Goal: Task Accomplishment & Management: Manage account settings

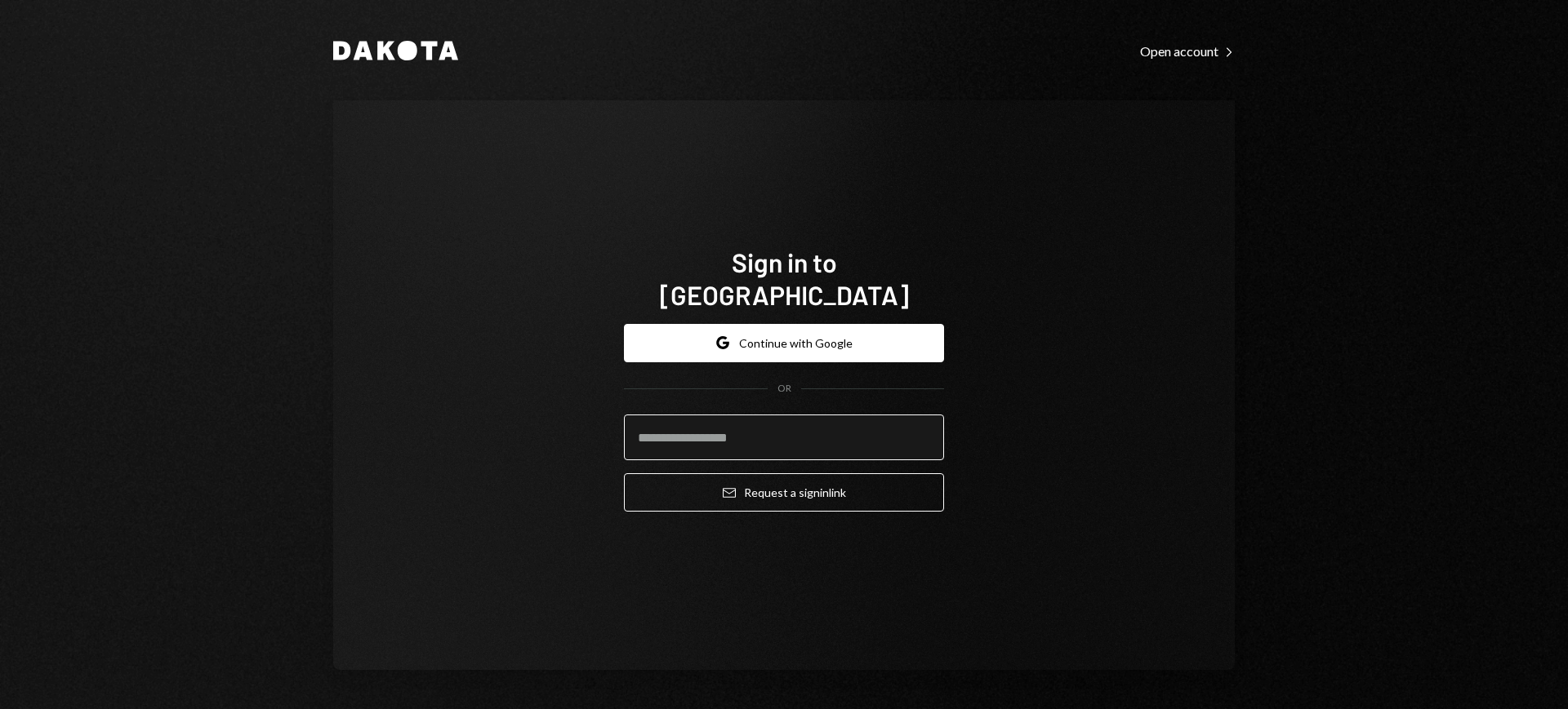
click at [918, 415] on input "email" at bounding box center [784, 438] width 320 height 46
click at [0, 708] on com-1password-button at bounding box center [0, 709] width 0 height 0
type input "**********"
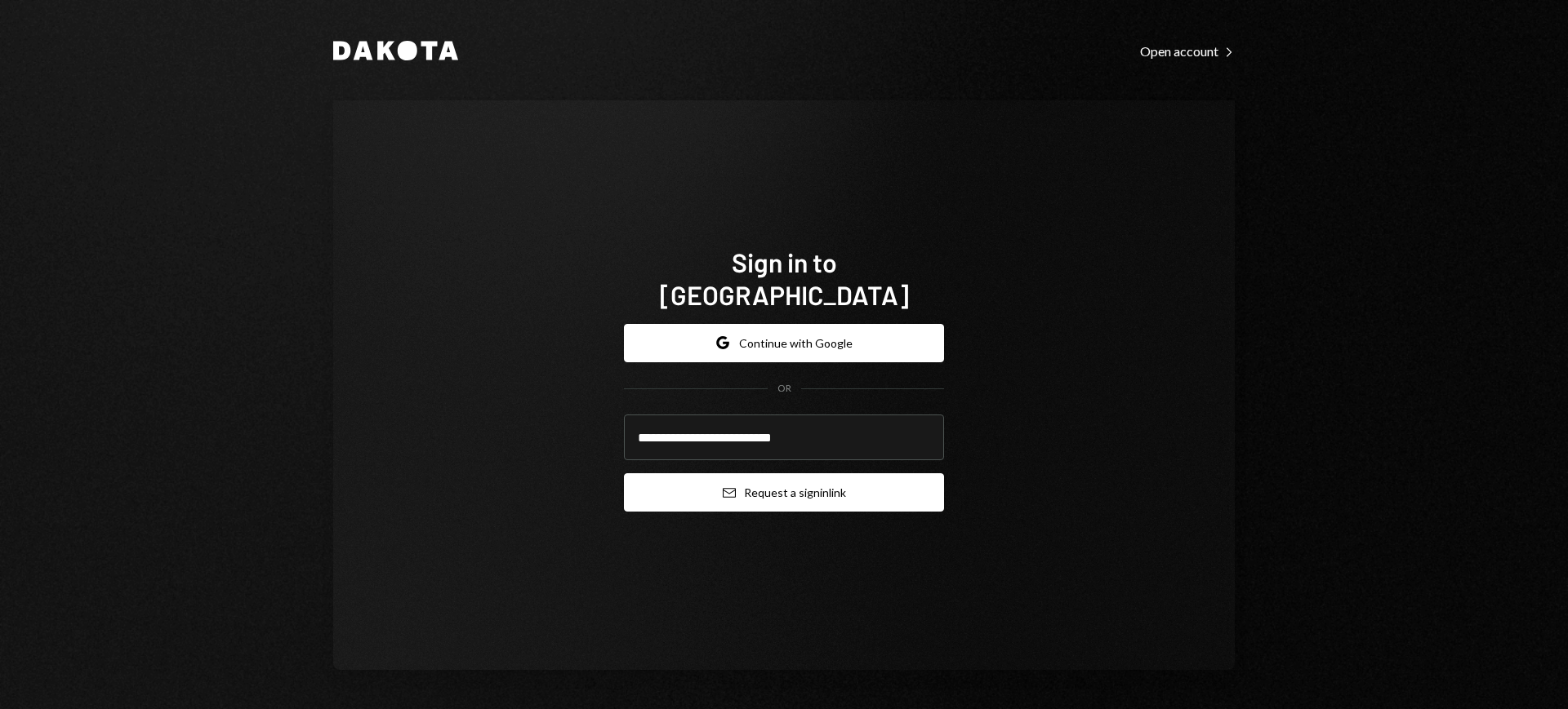
click at [801, 473] on button "Email Request a sign in link" at bounding box center [784, 492] width 320 height 38
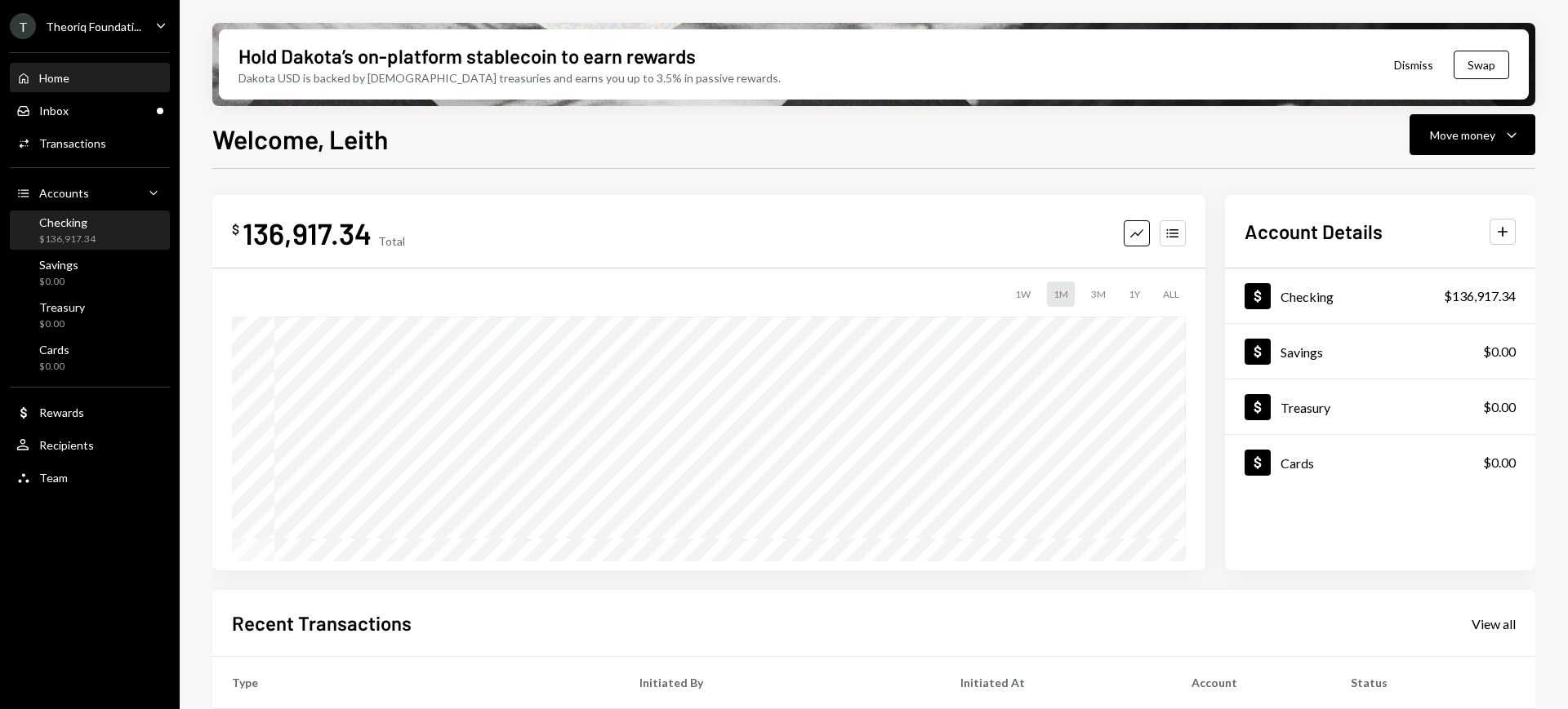
click at [79, 242] on div "$136,917.34" at bounding box center [67, 239] width 57 height 14
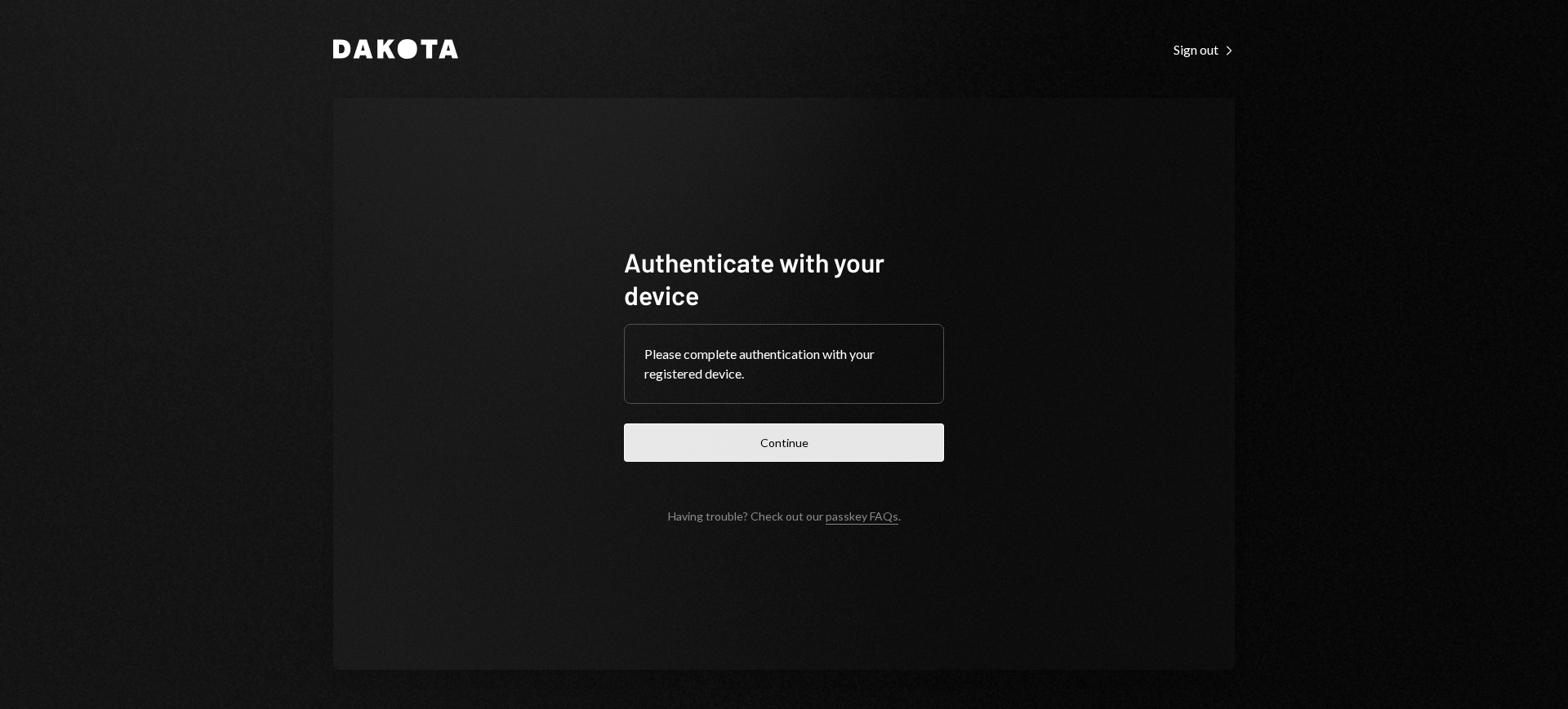
click at [816, 447] on button "Continue" at bounding box center [784, 442] width 320 height 38
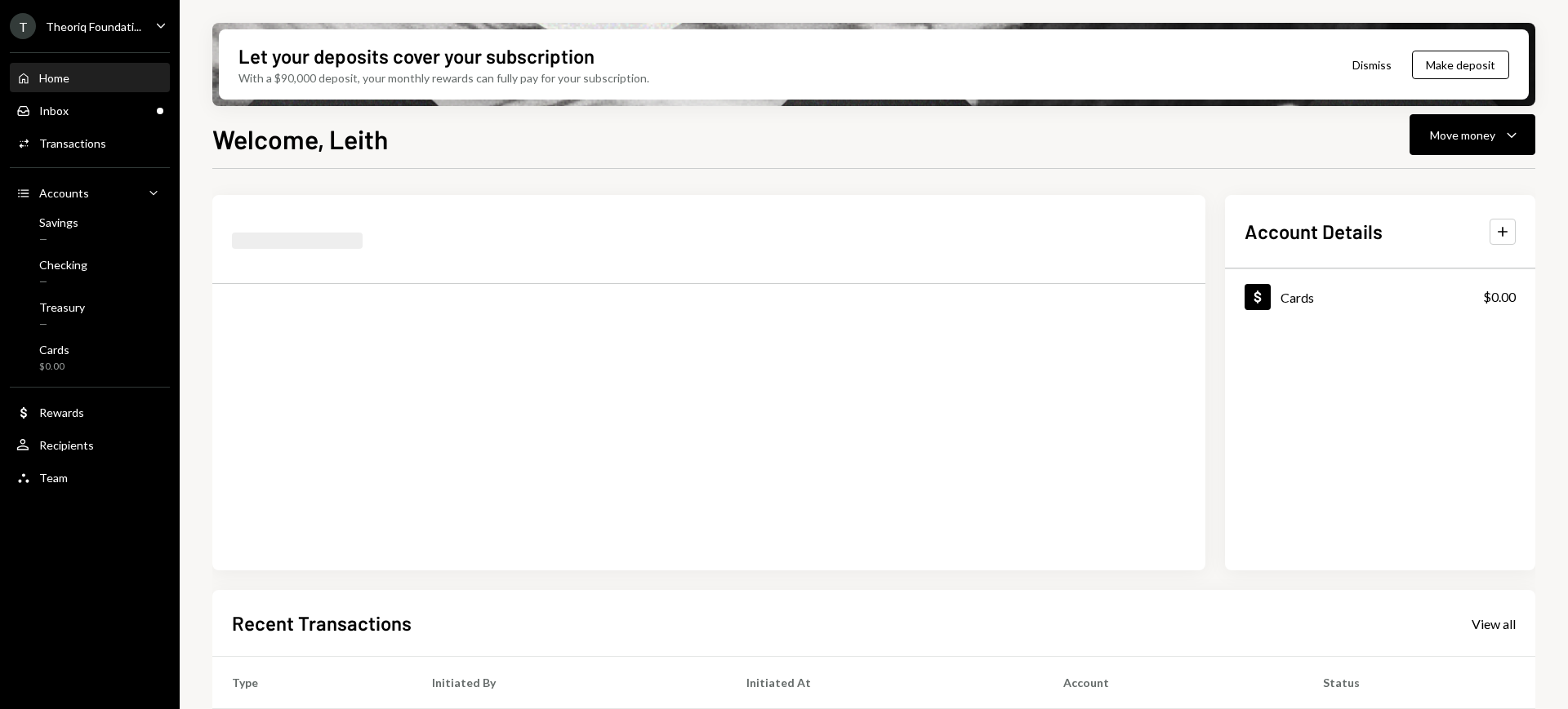
click at [134, 38] on div "T Theoriq Foundati..." at bounding box center [75, 26] width 132 height 26
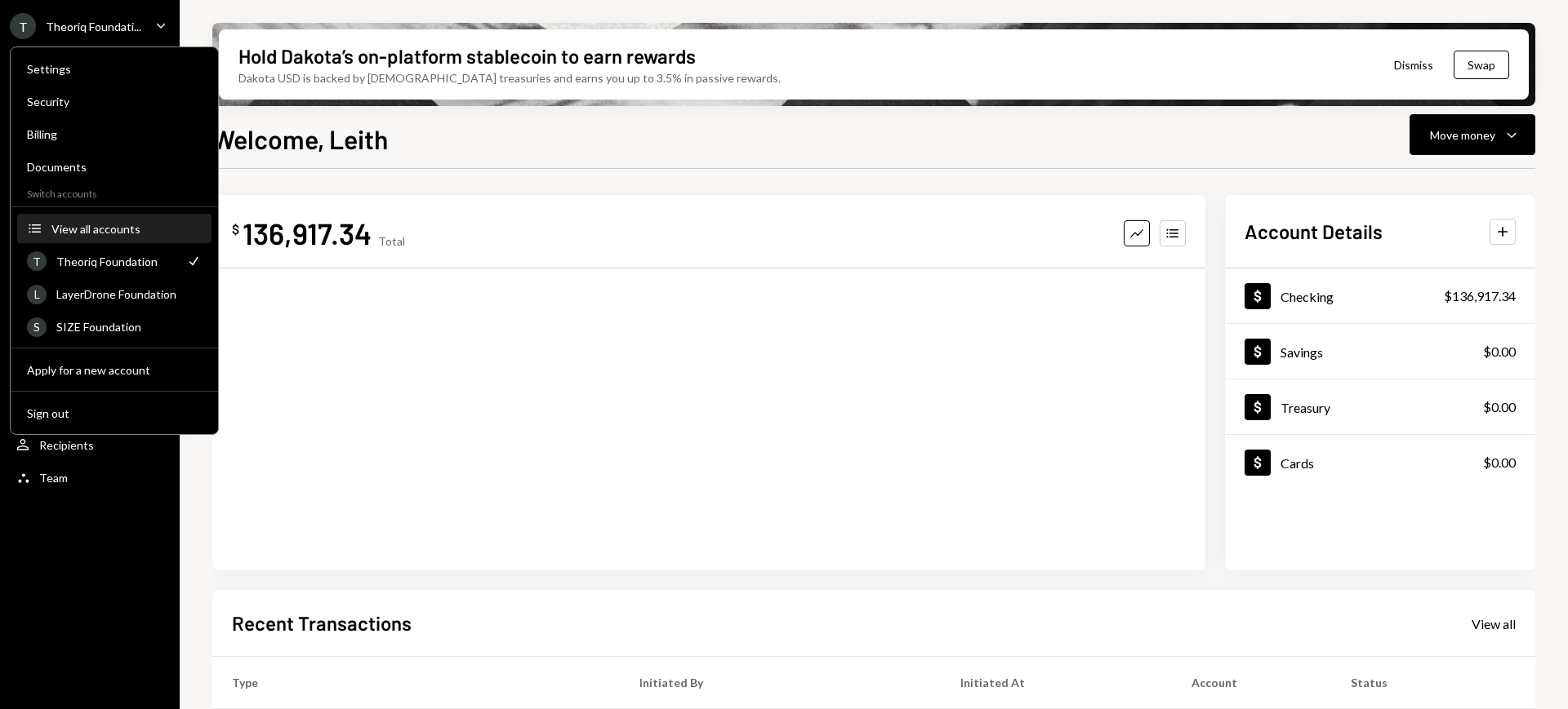
click at [140, 237] on button "Accounts View all accounts" at bounding box center [114, 229] width 194 height 29
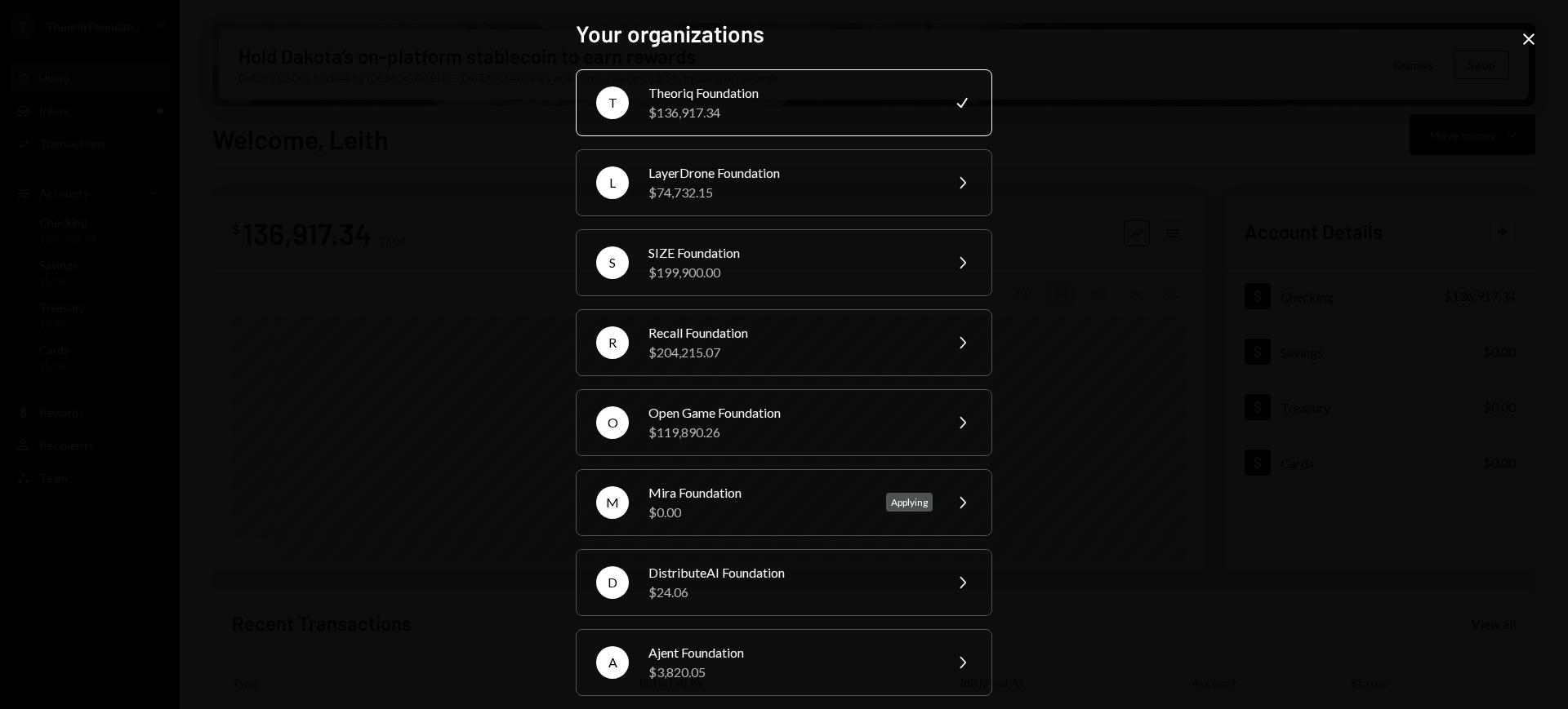
click at [851, 385] on div "T Theoriq Foundation $136,917.34 Check L LayerDrone Foundation $74,732.15 Chevr…" at bounding box center [784, 383] width 417 height 627
click at [860, 349] on div "$204,215.07" at bounding box center [791, 353] width 284 height 20
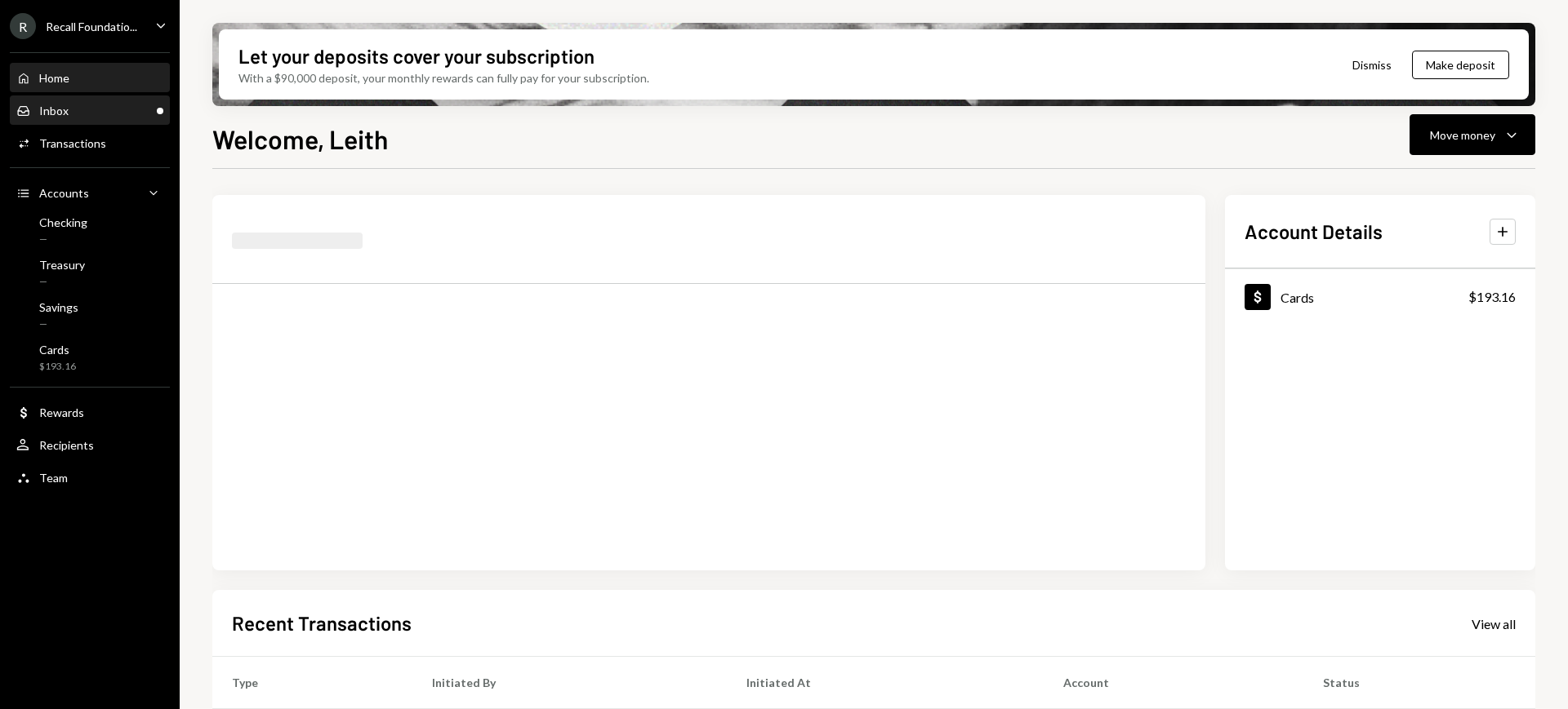
click at [102, 105] on div "Inbox Inbox" at bounding box center [89, 111] width 147 height 15
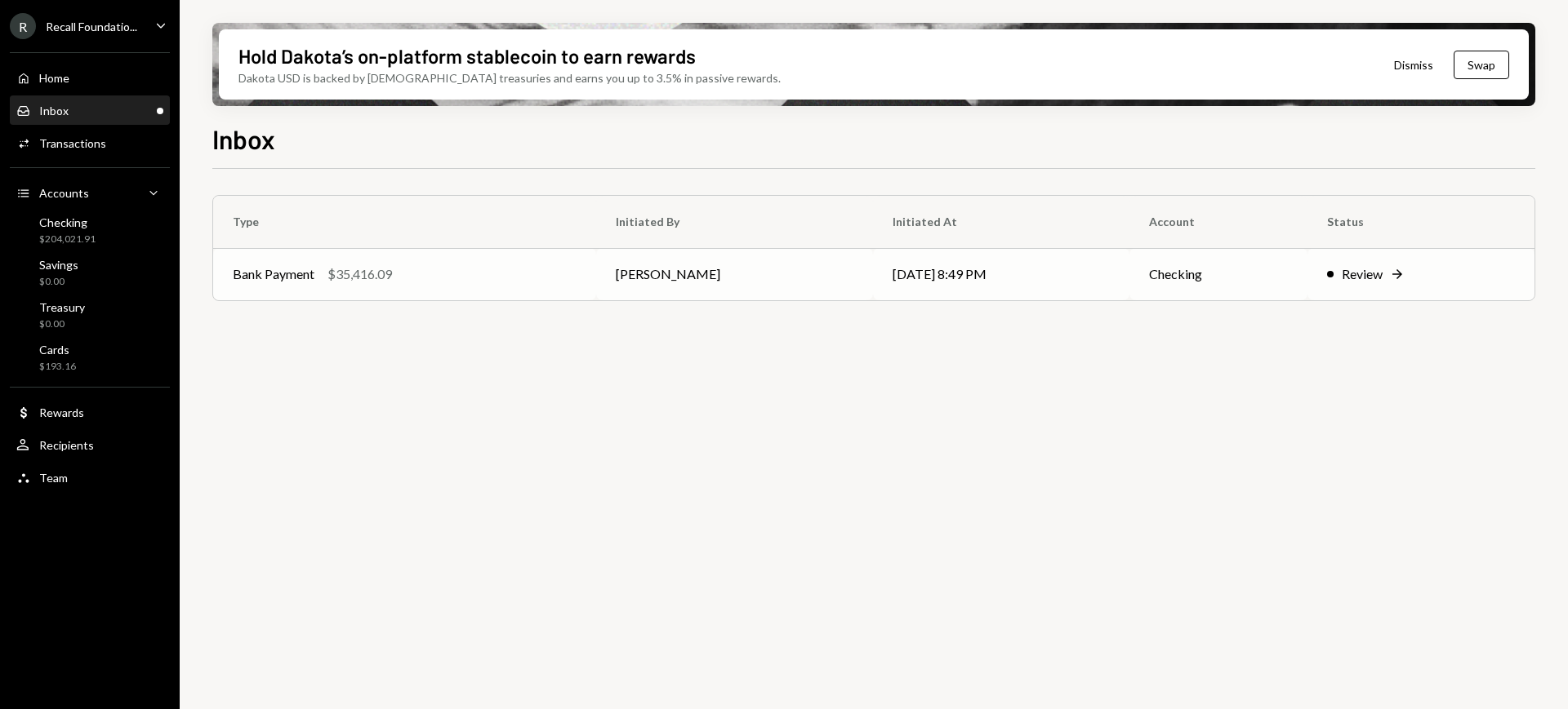
click at [1375, 286] on td "Review Right Arrow" at bounding box center [1421, 274] width 227 height 52
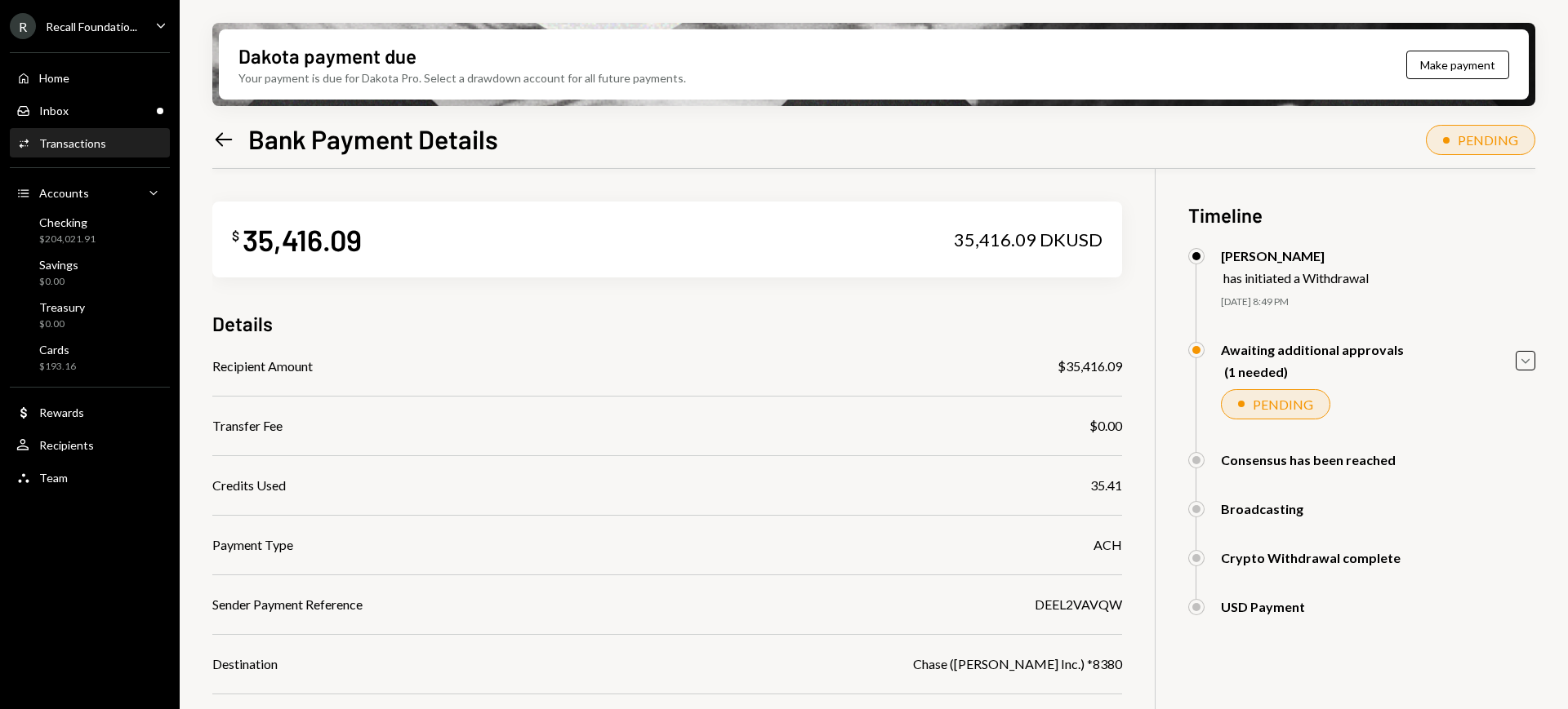
scroll to position [188, 0]
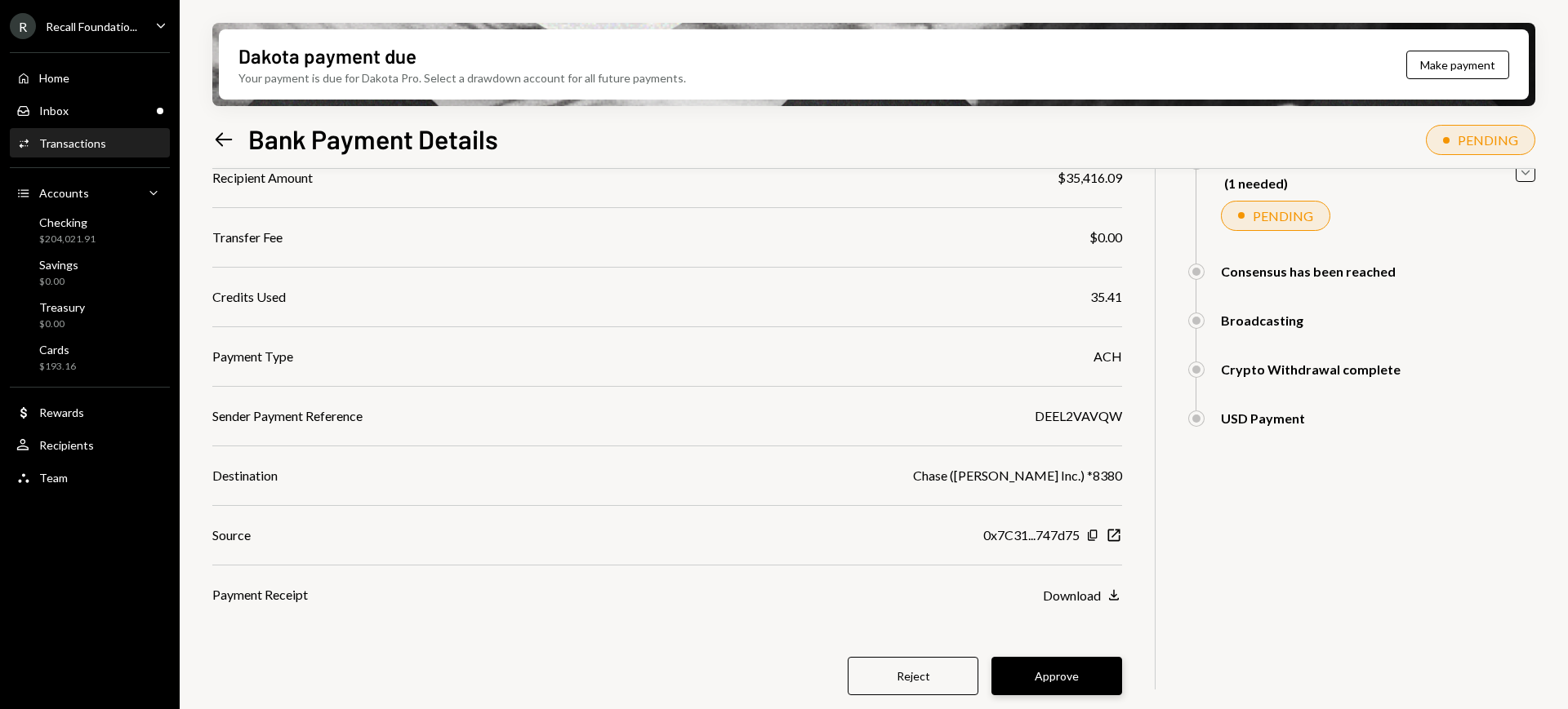
click at [1067, 685] on button "Approve" at bounding box center [1057, 676] width 131 height 38
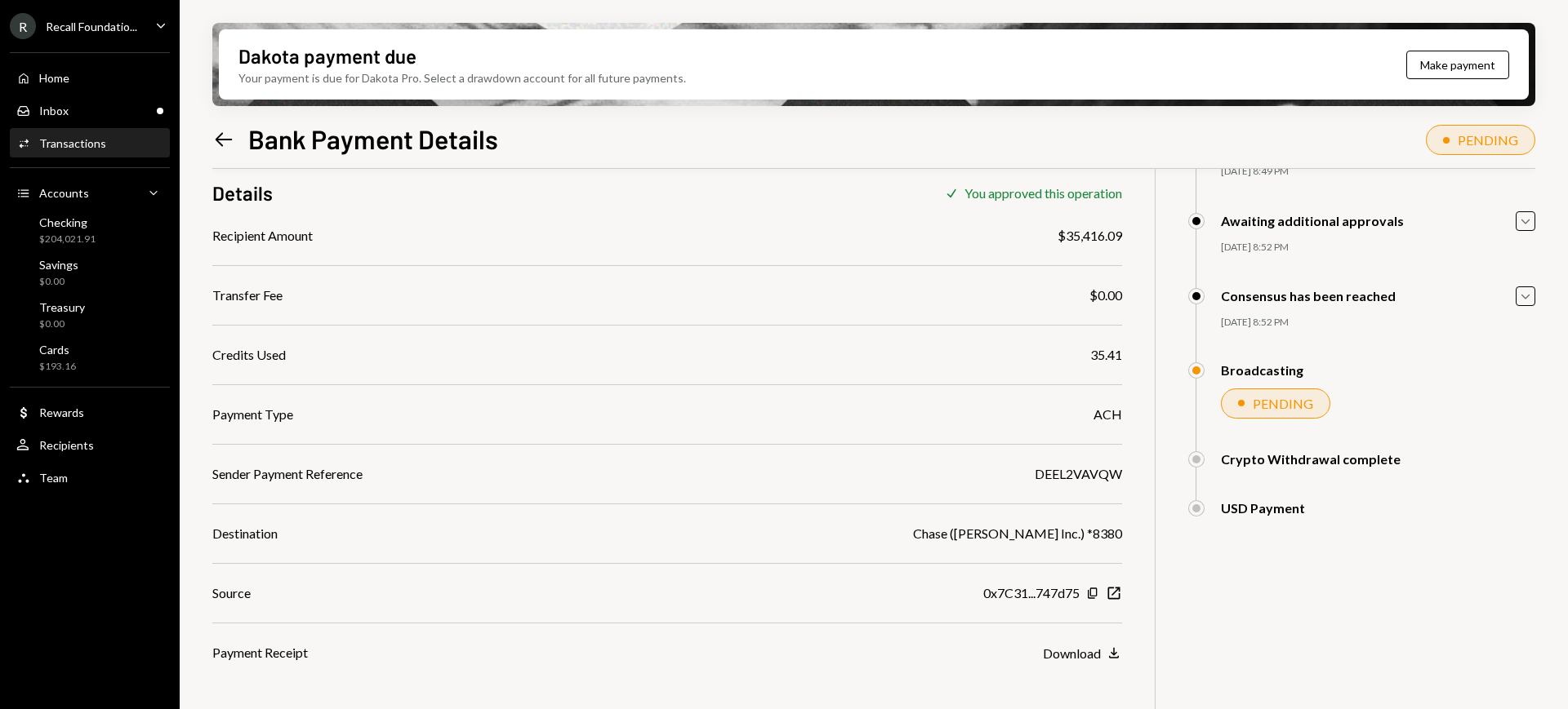
scroll to position [131, 0]
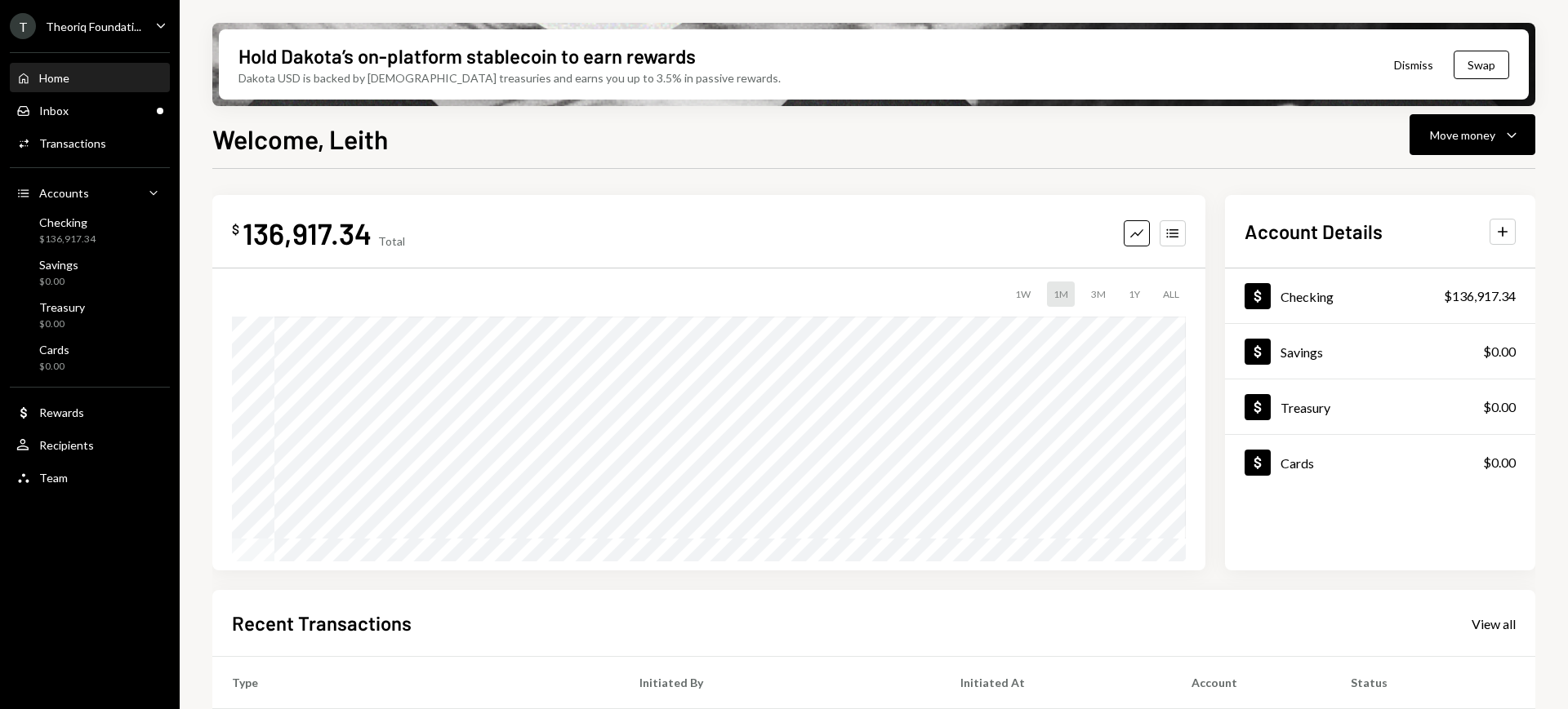
click at [136, 34] on div "T Theoriq Foundati..." at bounding box center [75, 26] width 132 height 26
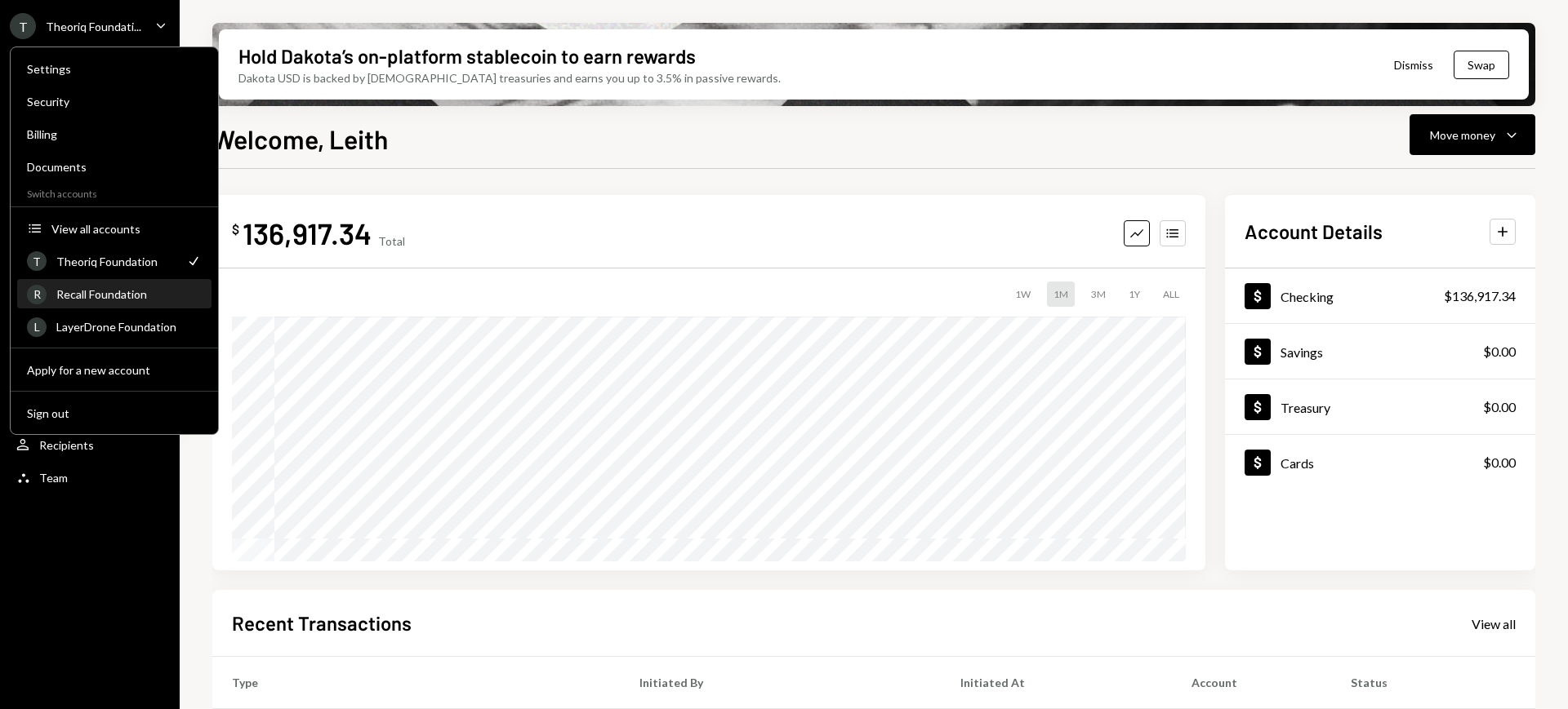
click at [137, 298] on div "Recall Foundation" at bounding box center [129, 294] width 145 height 14
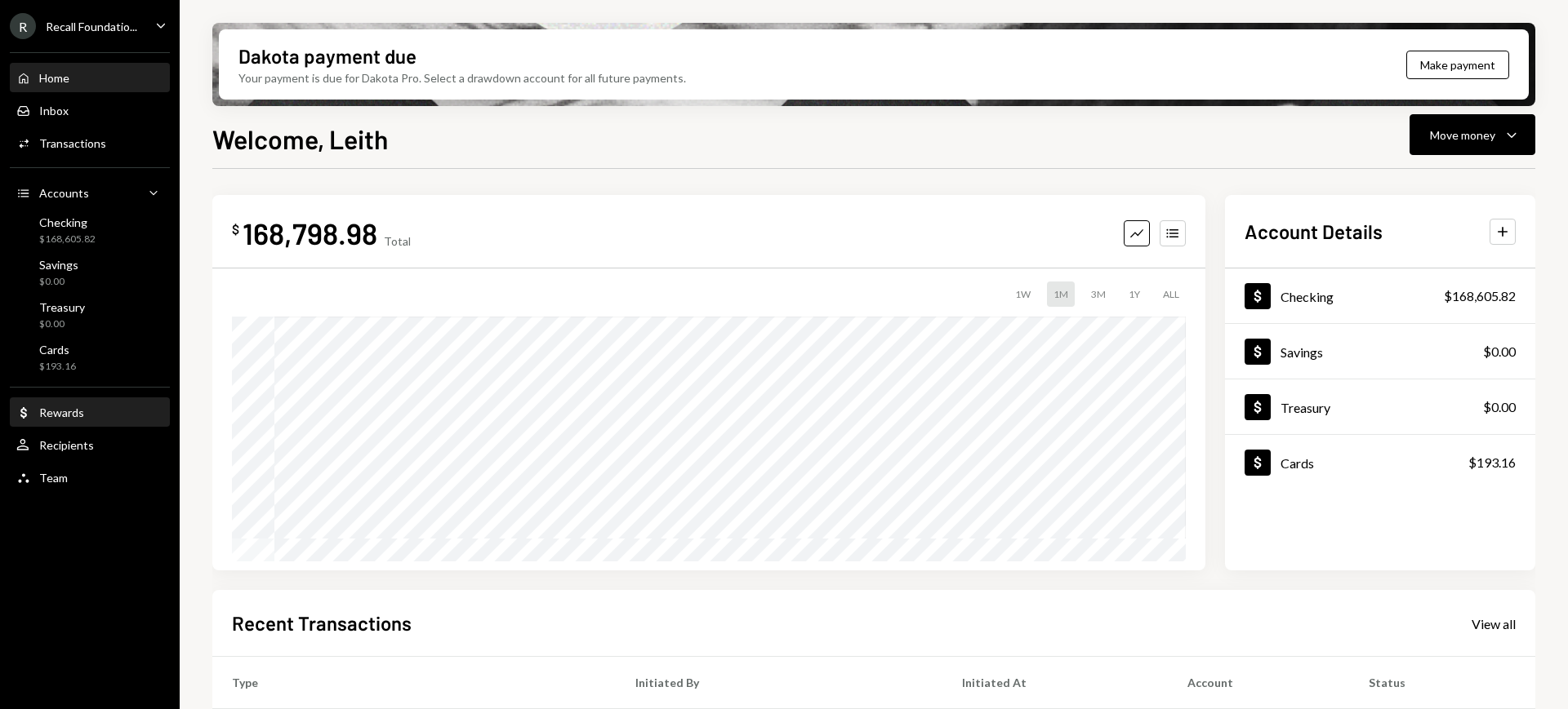
click at [110, 409] on div "Dollar Rewards" at bounding box center [89, 413] width 147 height 15
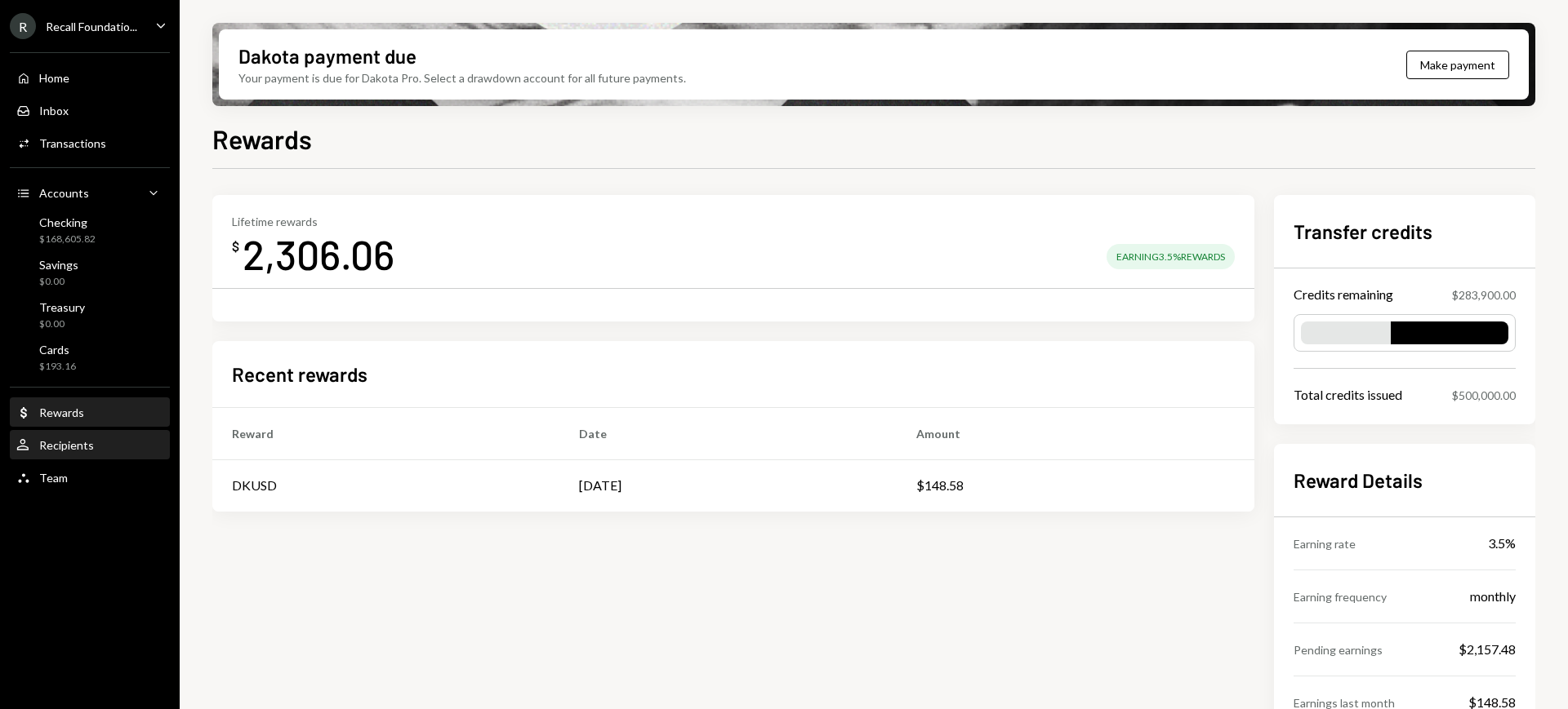
click at [116, 449] on div "User Recipients" at bounding box center [89, 445] width 147 height 15
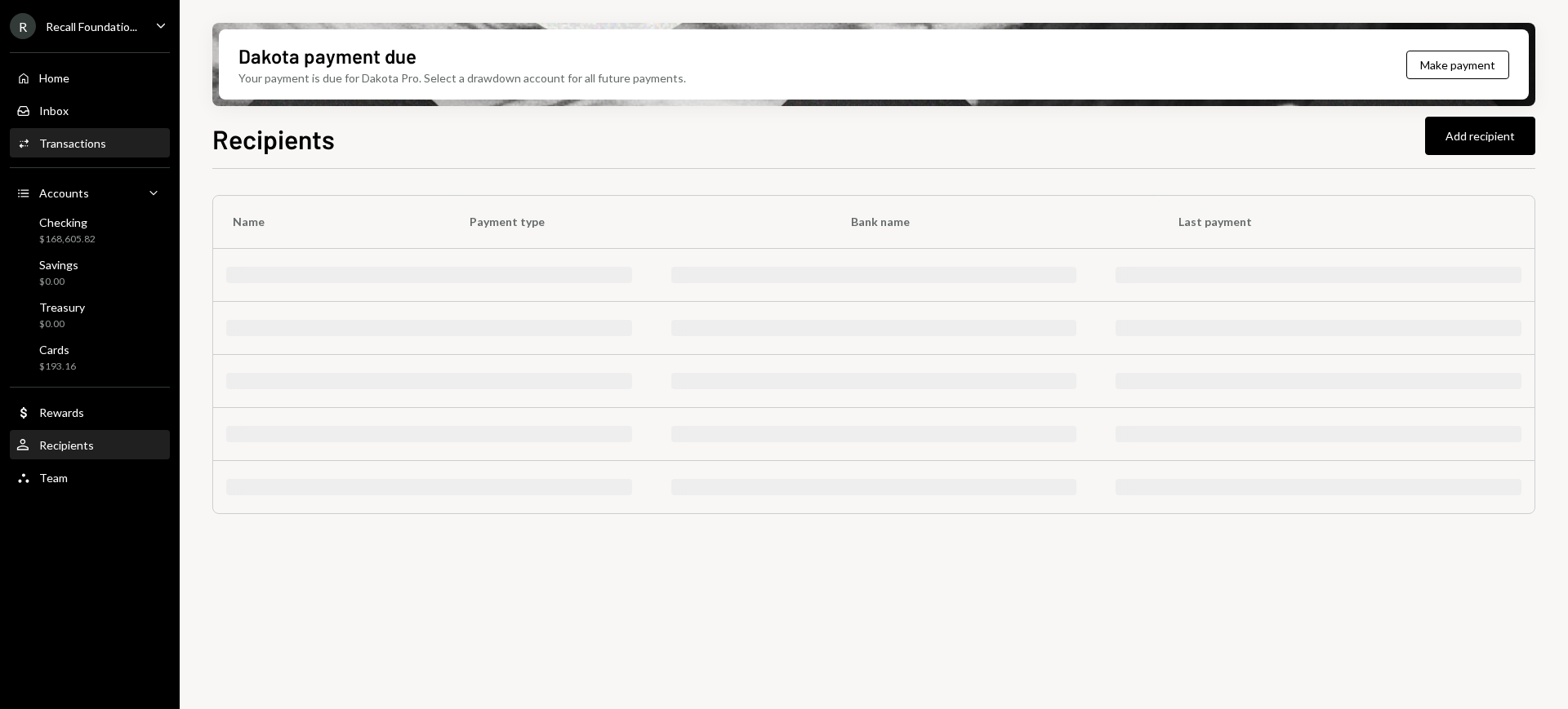
click at [117, 145] on div "Activities Transactions" at bounding box center [89, 144] width 147 height 15
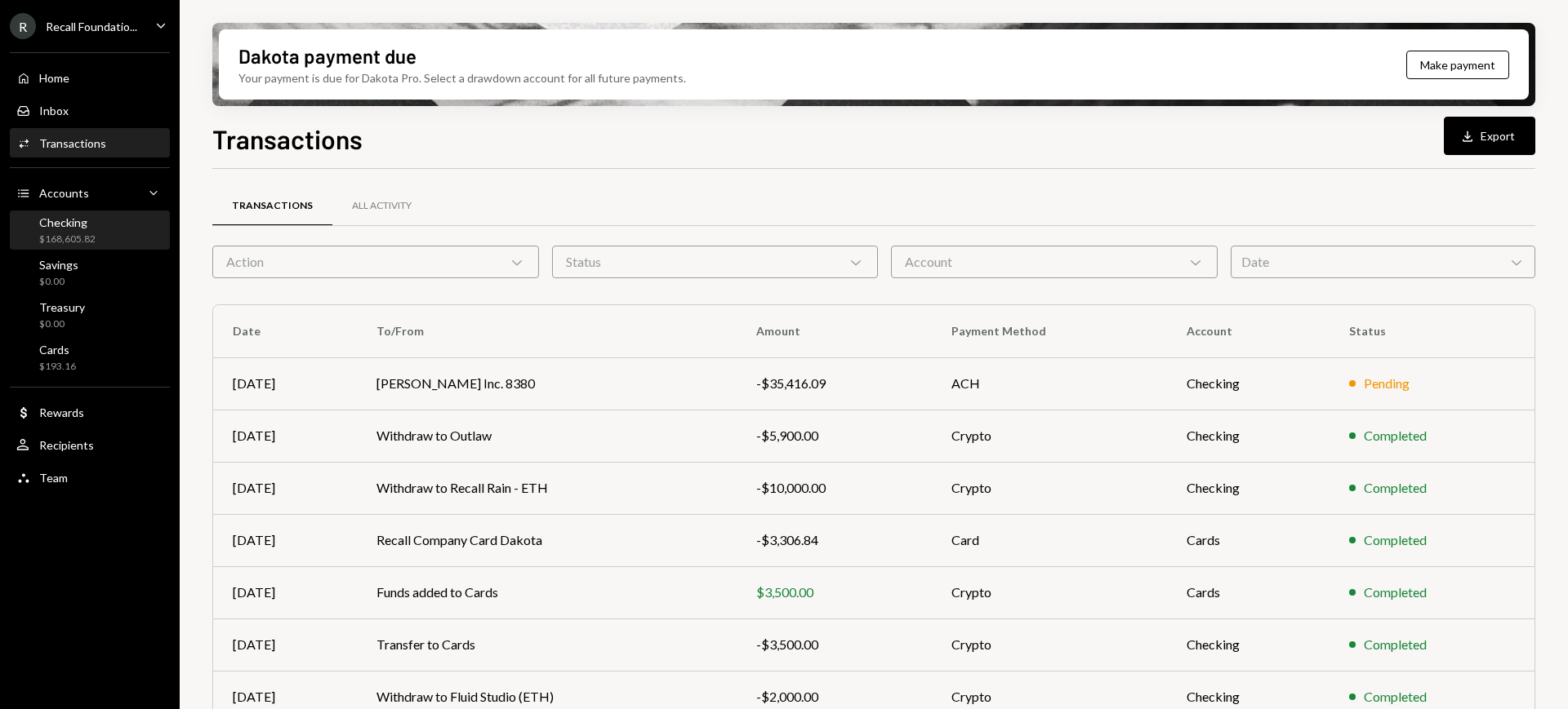
click at [93, 240] on div "$168,605.82" at bounding box center [67, 239] width 57 height 14
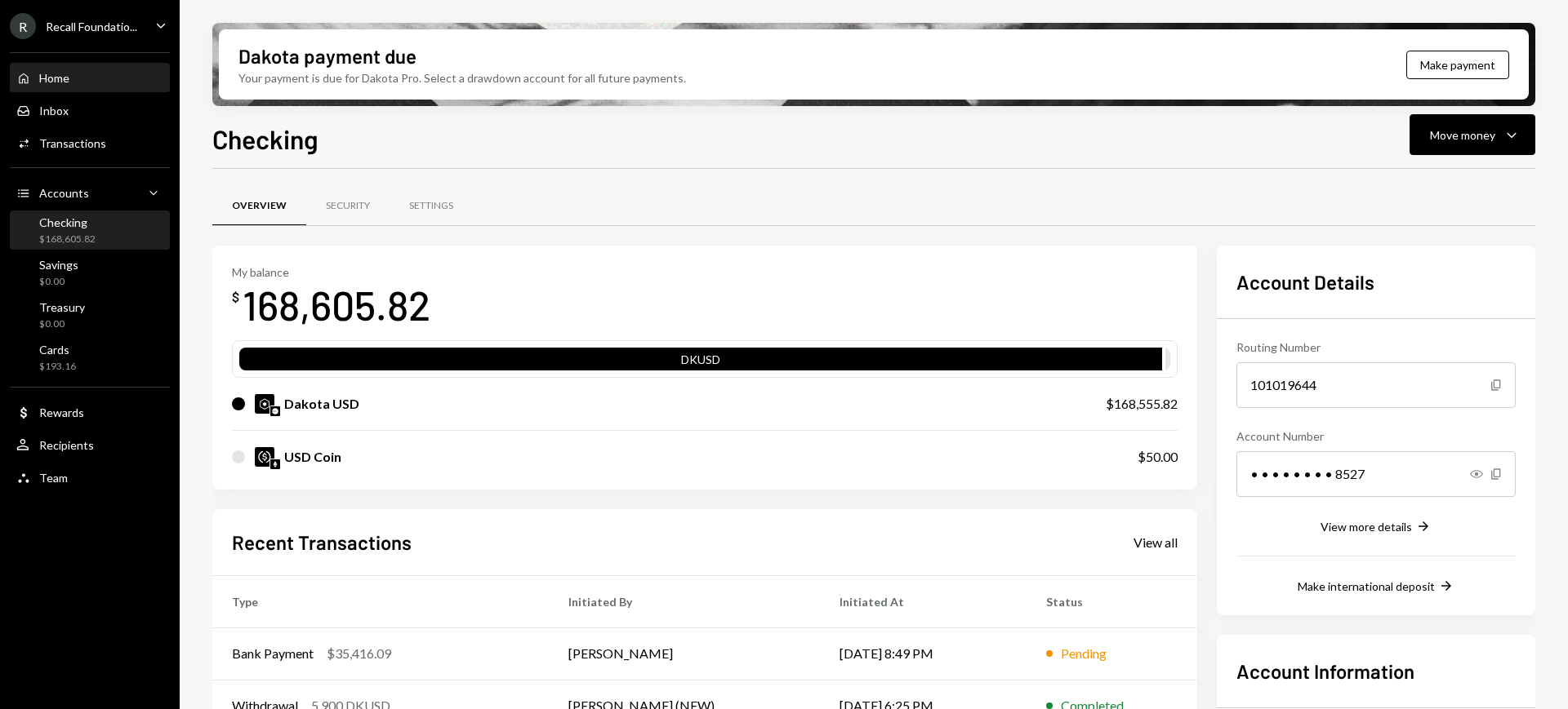
click at [93, 74] on div "Home Home" at bounding box center [89, 79] width 147 height 15
